Goal: Task Accomplishment & Management: Use online tool/utility

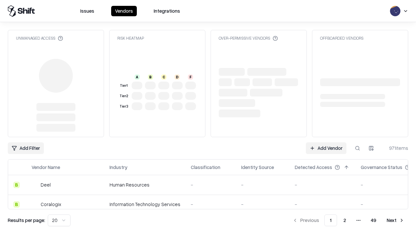
click at [326, 142] on link "Add Vendor" at bounding box center [326, 148] width 41 height 12
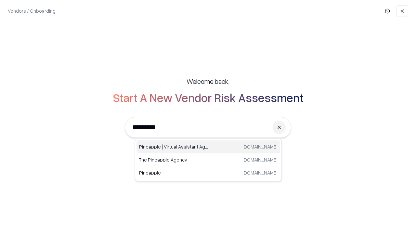
click at [208, 147] on div "Pineapple | Virtual Assistant Agency [DOMAIN_NAME]" at bounding box center [209, 146] width 144 height 13
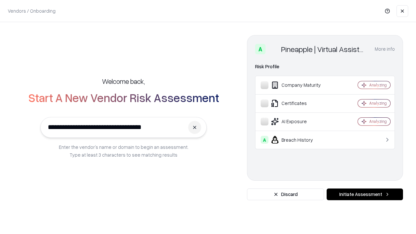
type input "**********"
click at [365, 194] on button "Initiate Assessment" at bounding box center [365, 195] width 76 height 12
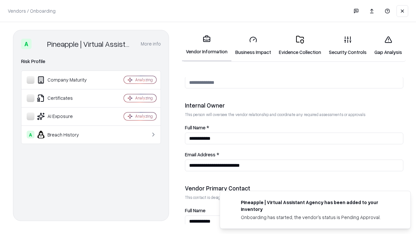
scroll to position [337, 0]
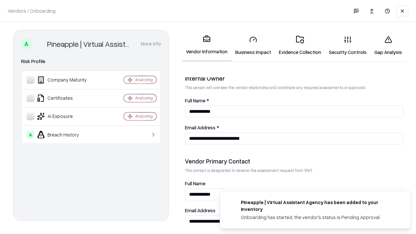
click at [253, 46] on link "Business Impact" at bounding box center [253, 46] width 44 height 30
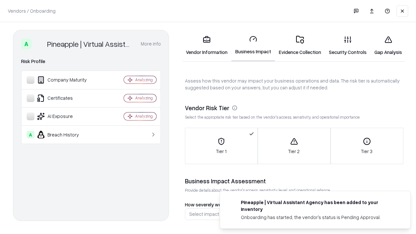
click at [388, 46] on link "Gap Analysis" at bounding box center [388, 46] width 35 height 30
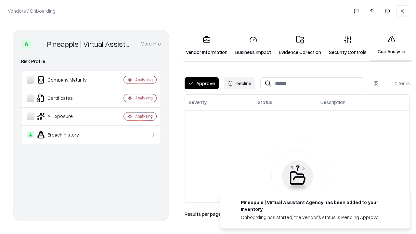
click at [202, 83] on button "Approve" at bounding box center [202, 83] width 34 height 12
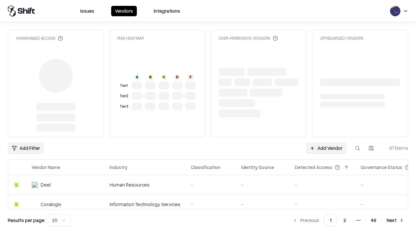
click at [326, 148] on link "Add Vendor" at bounding box center [326, 148] width 41 height 12
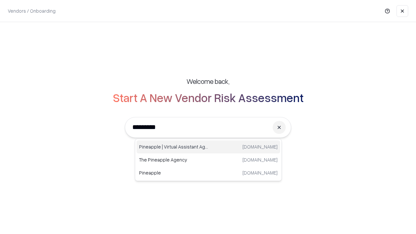
click at [208, 147] on div "Pineapple | Virtual Assistant Agency [DOMAIN_NAME]" at bounding box center [209, 146] width 144 height 13
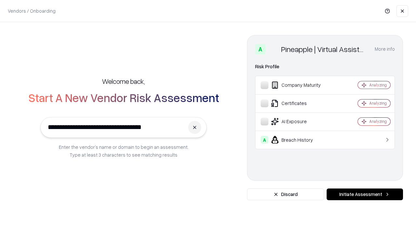
type input "**********"
click at [365, 194] on button "Initiate Assessment" at bounding box center [365, 195] width 76 height 12
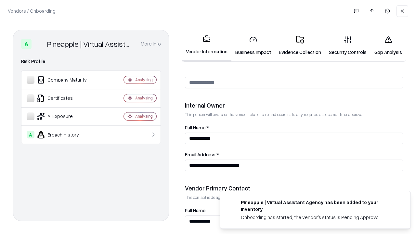
scroll to position [337, 0]
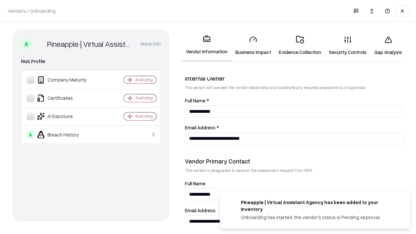
click at [388, 46] on link "Gap Analysis" at bounding box center [388, 46] width 35 height 30
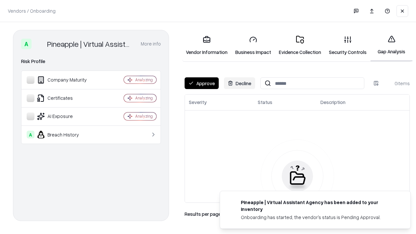
click at [202, 83] on button "Approve" at bounding box center [202, 83] width 34 height 12
